Goal: Transaction & Acquisition: Purchase product/service

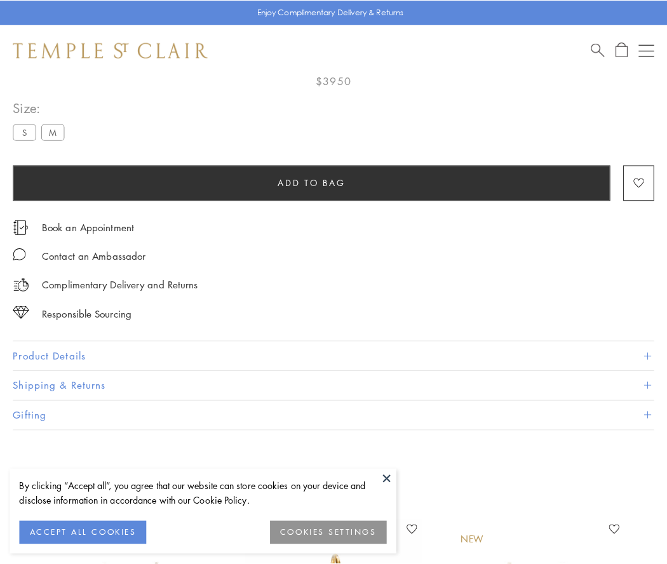
scroll to position [75, 0]
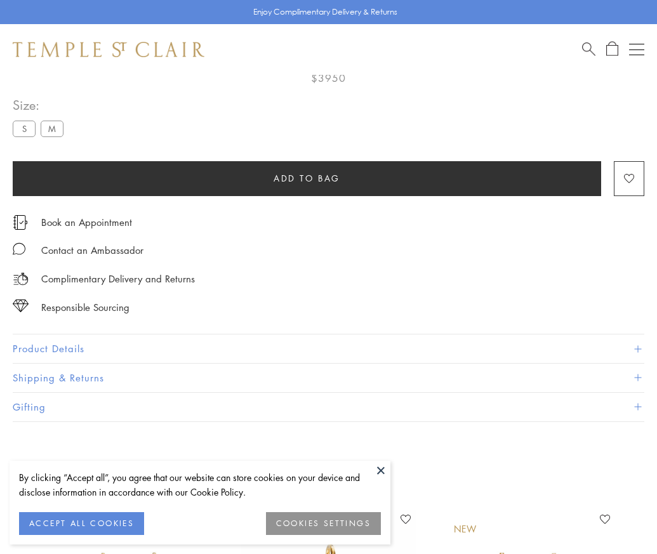
click at [307, 178] on span "Add to bag" at bounding box center [307, 178] width 67 height 14
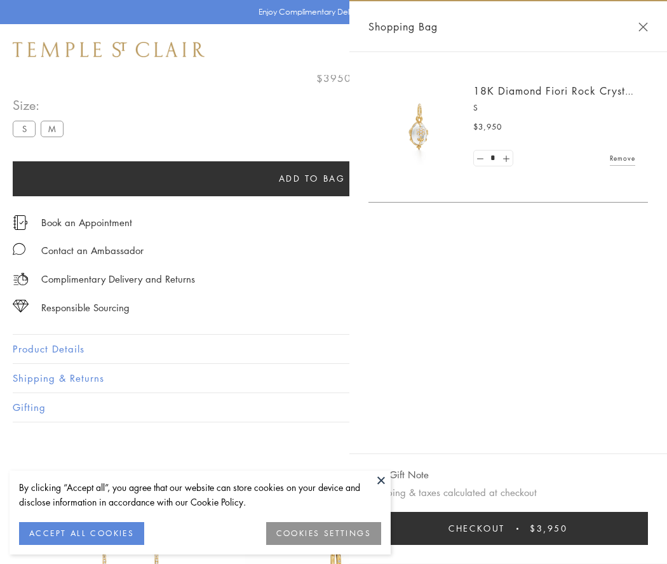
click at [531, 528] on button "Checkout $3,950" at bounding box center [507, 528] width 279 height 33
